Goal: Task Accomplishment & Management: Manage account settings

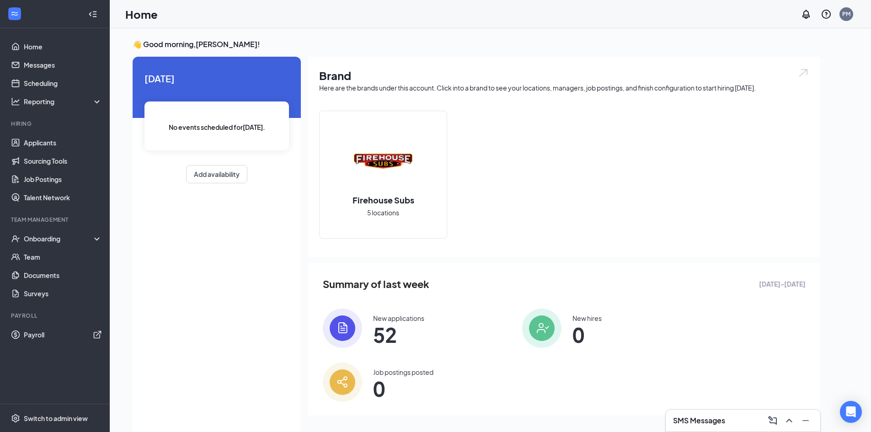
click at [376, 326] on span "52" at bounding box center [398, 334] width 51 height 16
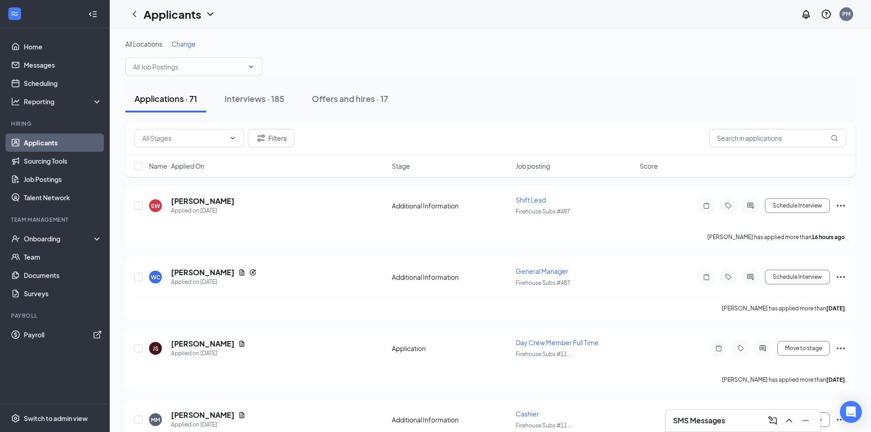
click at [182, 45] on span "Change" at bounding box center [183, 44] width 24 height 8
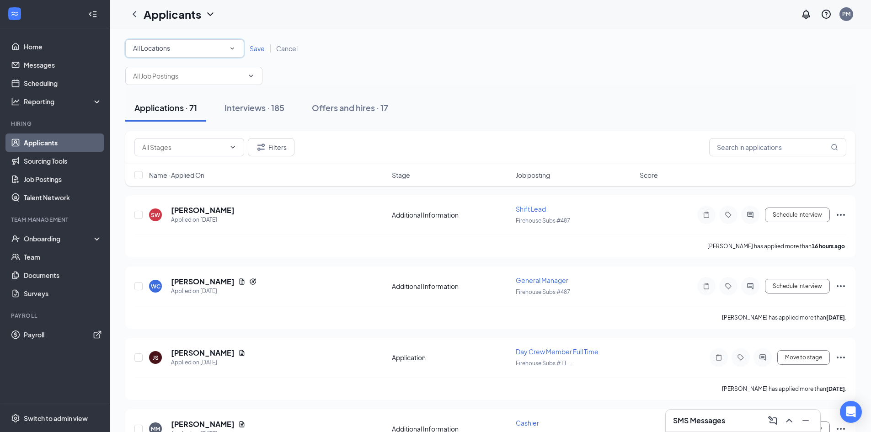
click at [180, 49] on div "All Locations" at bounding box center [184, 48] width 103 height 11
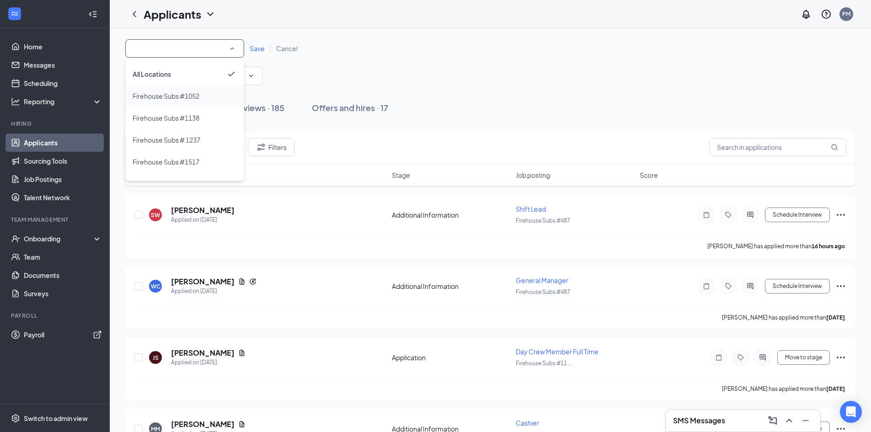
click at [188, 96] on span "Firehouse Subs #1052" at bounding box center [166, 96] width 67 height 8
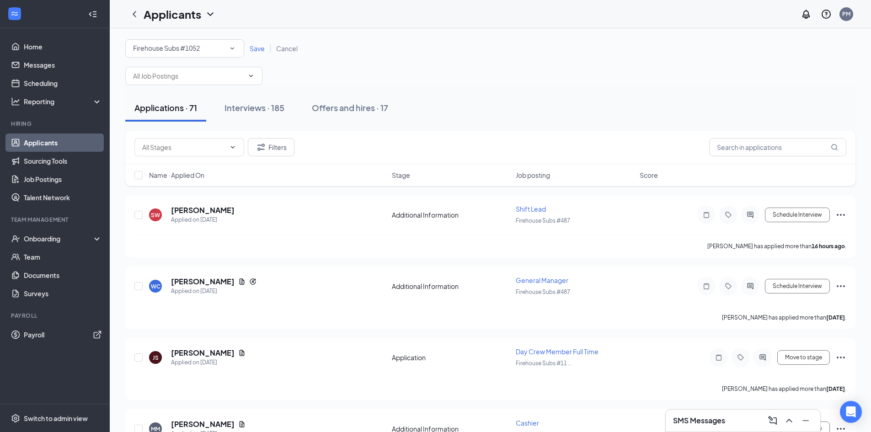
click at [256, 48] on span "Save" at bounding box center [257, 48] width 15 height 8
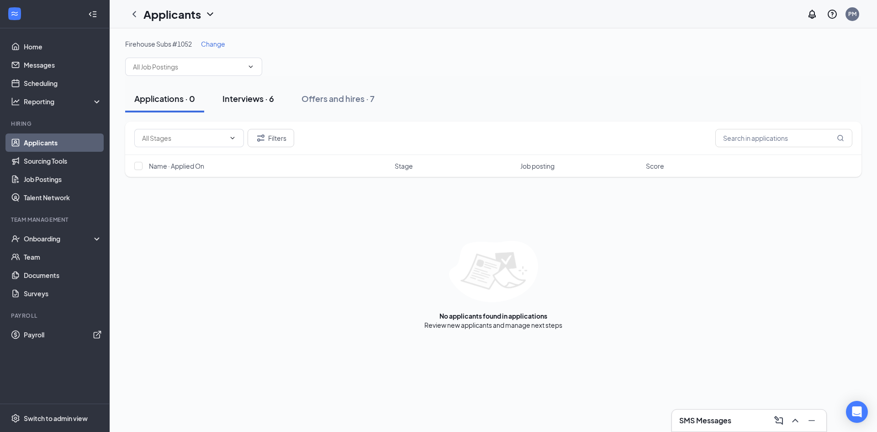
click at [266, 108] on button "Interviews · 6" at bounding box center [248, 98] width 70 height 27
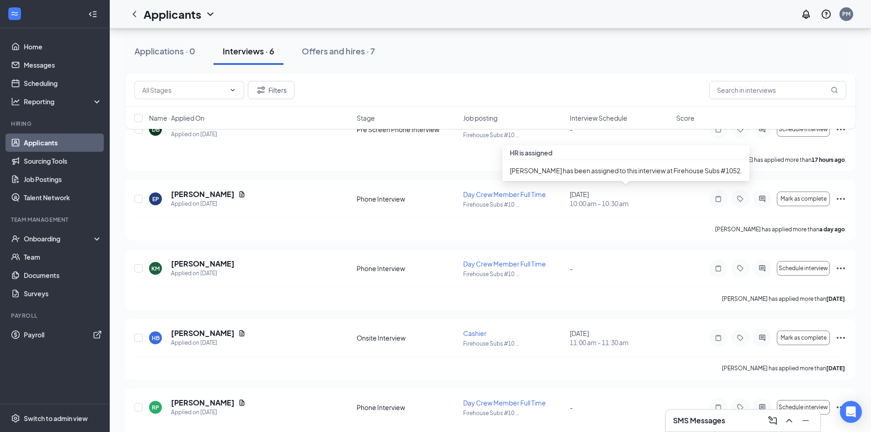
scroll to position [91, 0]
